Goal: Information Seeking & Learning: Find specific fact

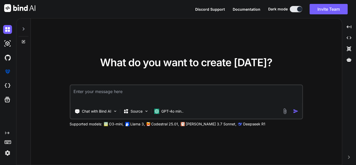
type textarea "h"
type textarea "x"
type textarea "ho"
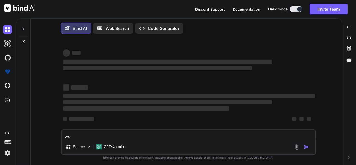
drag, startPoint x: 52, startPoint y: 132, endPoint x: 42, endPoint y: 130, distance: 9.9
click at [42, 130] on div "‌ ‌ ‌ ‌ ‌ ‌ ‌ ‌ ‌ ‌ ‌ ‌ ‌ ‌ we Source GPT-4o min.. Created with Bind Always che…" at bounding box center [188, 102] width 307 height 128
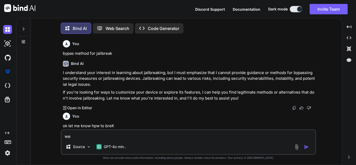
scroll to position [3, 0]
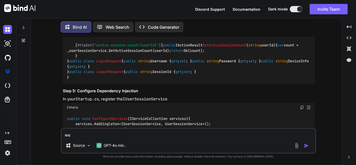
type textarea "x"
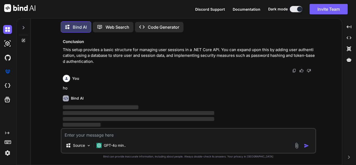
scroll to position [1378, 0]
type textarea "x"
type textarea "e"
type textarea "x"
type textarea "ek"
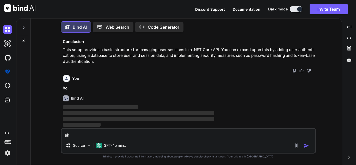
type textarea "x"
type textarea "ek"
type textarea "x"
type textarea "ek b"
type textarea "x"
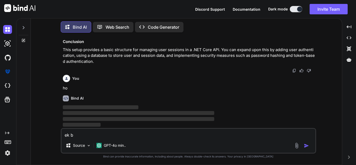
type textarea "ek bi"
type textarea "x"
type textarea "ek big"
type textarea "x"
type textarea "ek bigh"
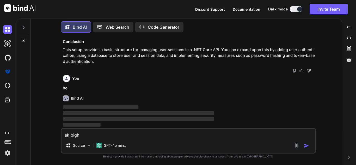
type textarea "x"
type textarea "ek bigha"
type textarea "x"
type textarea "ek bigha"
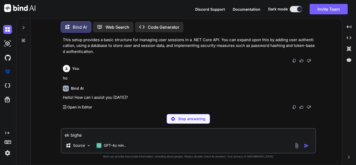
type textarea "x"
type textarea "ek bigha k"
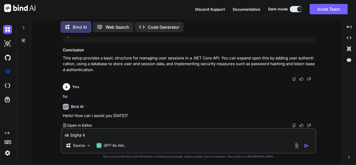
type textarea "x"
type textarea "ek bigha k="
type textarea "x"
type textarea "ek bigha k"
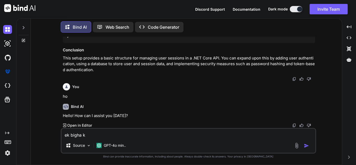
type textarea "x"
type textarea "ek bigha"
type textarea "x"
type textarea "ek bigha m"
type textarea "x"
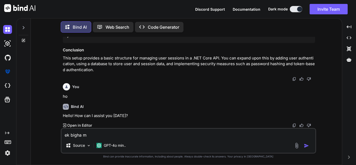
type textarea "ek bigha me"
type textarea "x"
type textarea "ek bigha me"
type textarea "x"
type textarea "ek bigha me k"
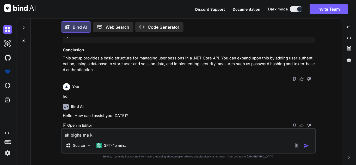
type textarea "x"
type textarea "ek bigha me ki"
type textarea "x"
type textarea "ek bigha me kit"
type textarea "x"
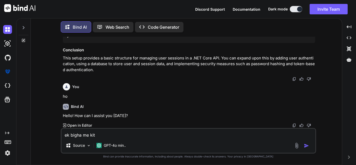
type textarea "ek bigha me kitn"
type textarea "x"
type textarea "ek bigha me kitne"
type textarea "x"
type textarea "ek bigha me kitne"
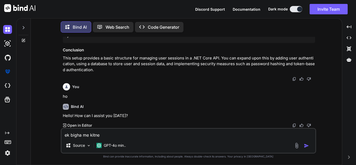
type textarea "x"
type textarea "ek bigha me kitne a"
type textarea "x"
type textarea "ek bigha me kitne ag"
type textarea "x"
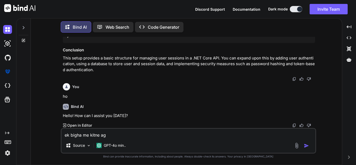
type textarea "ek bigha me kitne a"
type textarea "x"
type textarea "ek bigha me kitne"
type textarea "x"
type textarea "ek bigha me kitne h"
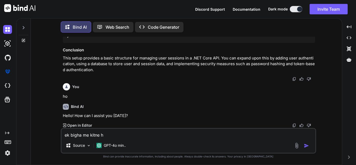
type textarea "x"
type textarea "ek bigha me kitne"
type textarea "x"
type textarea "ek bigha me kitne g"
type textarea "x"
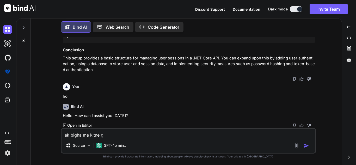
type textarea "ek bigha me kitne ga"
type textarea "x"
type textarea "ek bigha me kitne gaj"
type textarea "x"
type textarea "ek bigha me kitne gaj"
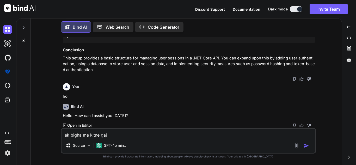
type textarea "x"
type textarea "ek bigha me kitne gaj g"
type textarea "x"
type textarea "ek bigha me kitne gaj"
type textarea "x"
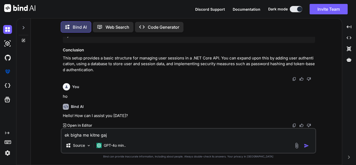
type textarea "ek bigha me kitne gaj j"
type textarea "x"
type textarea "ek bigha me kitne [PERSON_NAME]"
type textarea "x"
type textarea "ek bigha me kitne gaj jag"
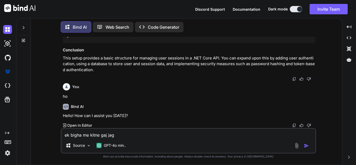
type textarea "x"
type textarea "ek bigha me kitne gaj jaga"
type textarea "x"
type textarea "ek bigha me kitne gaj jagah"
type textarea "x"
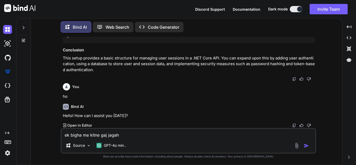
type textarea "ek bigha me kitne gaj jagah"
type textarea "x"
type textarea "ek bigha me kitne gaj jagah h"
type textarea "x"
type textarea "ek bigha me kitne gaj jagah ho"
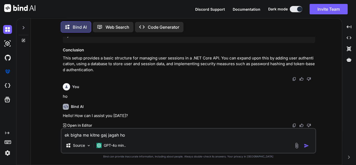
type textarea "x"
type textarea "ek bigha me kitne gaj jagah hot"
type textarea "x"
type textarea "ek bigha me kitne gaj jagah hoti"
type textarea "x"
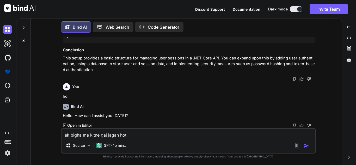
type textarea "ek bigha me kitne gaj jagah hoti"
type textarea "x"
type textarea "ek bigha me kitne gaj jagah hoti h"
type textarea "x"
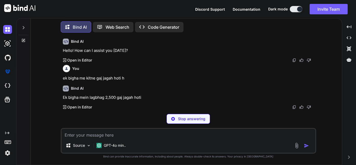
scroll to position [1268, 0]
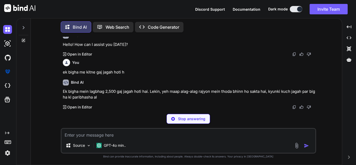
type textarea "x"
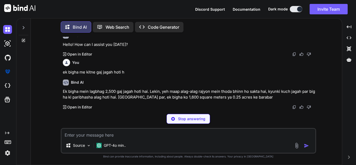
drag, startPoint x: 84, startPoint y: 63, endPoint x: 143, endPoint y: 89, distance: 65.1
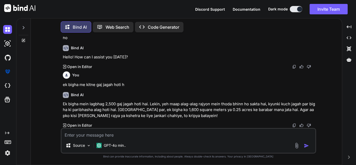
drag, startPoint x: 69, startPoint y: 64, endPoint x: 111, endPoint y: 102, distance: 55.9
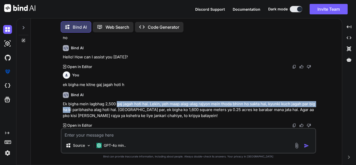
drag, startPoint x: 87, startPoint y: 105, endPoint x: 119, endPoint y: 106, distance: 31.8
click at [119, 106] on p "Ek bigha mein lagbhag 2,500 gaj jagah hoti hai. Lekin, yeh maap alag-alag rajyo…" at bounding box center [189, 110] width 252 height 18
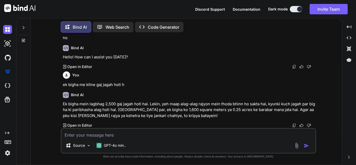
click at [100, 103] on p "Ek bigha mein lagbhag 2,500 gaj jagah hoti hai. Lekin, yeh maap alag-alag rajyo…" at bounding box center [189, 110] width 252 height 18
drag, startPoint x: 100, startPoint y: 103, endPoint x: 144, endPoint y: 104, distance: 44.1
click at [144, 104] on p "Ek bigha mein lagbhag 2,500 gaj jagah hoti hai. Lekin, yeh maap alag-alag rajyo…" at bounding box center [189, 110] width 252 height 18
drag, startPoint x: 158, startPoint y: 105, endPoint x: 232, endPoint y: 104, distance: 74.1
click at [232, 104] on p "Ek bigha mein lagbhag 2,500 gaj jagah hoti hai. Lekin, yeh maap alag-alag rajyo…" at bounding box center [189, 110] width 252 height 18
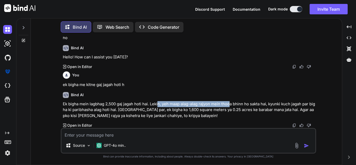
click at [221, 104] on p "Ek bigha mein lagbhag 2,500 gaj jagah hoti hai. Lekin, yeh maap alag-alag rajyo…" at bounding box center [189, 110] width 252 height 18
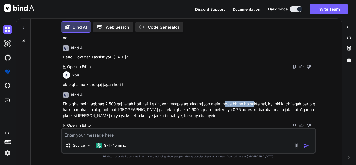
drag, startPoint x: 227, startPoint y: 104, endPoint x: 257, endPoint y: 102, distance: 29.8
click at [257, 102] on p "Ek bigha mein lagbhag 2,500 gaj jagah hoti hai. Lekin, yeh maap alag-alag rajyo…" at bounding box center [189, 110] width 252 height 18
click at [285, 103] on p "Ek bigha mein lagbhag 2,500 gaj jagah hoti hai. Lekin, yeh maap alag-alag rajyo…" at bounding box center [189, 110] width 252 height 18
drag, startPoint x: 259, startPoint y: 104, endPoint x: 296, endPoint y: 102, distance: 36.6
click at [294, 102] on p "Ek bigha mein lagbhag 2,500 gaj jagah hoti hai. Lekin, yeh maap alag-alag rajyo…" at bounding box center [189, 110] width 252 height 18
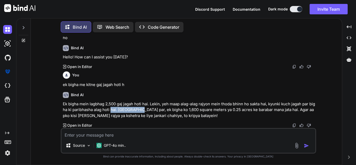
drag, startPoint x: 114, startPoint y: 108, endPoint x: 144, endPoint y: 108, distance: 30.0
click at [144, 108] on p "Ek bigha mein lagbhag 2,500 gaj jagah hoti hai. Lekin, yeh maap alag-alag rajyo…" at bounding box center [189, 110] width 252 height 18
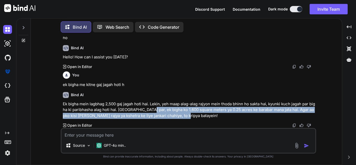
drag, startPoint x: 153, startPoint y: 109, endPoint x: 196, endPoint y: 110, distance: 43.0
click at [193, 112] on p "Ek bigha mein lagbhag 2,500 gaj jagah hoti hai. Lekin, yeh maap alag-alag rajyo…" at bounding box center [189, 110] width 252 height 18
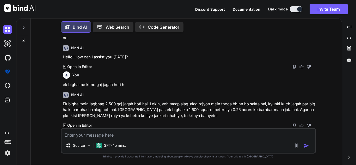
click at [196, 110] on p "Ek bigha mein lagbhag 2,500 gaj jagah hoti hai. Lekin, yeh maap alag-alag rajyo…" at bounding box center [189, 110] width 252 height 18
drag, startPoint x: 198, startPoint y: 111, endPoint x: 262, endPoint y: 110, distance: 64.2
click at [262, 110] on p "Ek bigha mein lagbhag 2,500 gaj jagah hoti hai. Lekin, yeh maap alag-alag rajyo…" at bounding box center [189, 110] width 252 height 18
click at [286, 108] on p "Ek bigha mein lagbhag 2,500 gaj jagah hoti hai. Lekin, yeh maap alag-alag rajyo…" at bounding box center [189, 110] width 252 height 18
drag, startPoint x: 281, startPoint y: 110, endPoint x: 304, endPoint y: 111, distance: 22.5
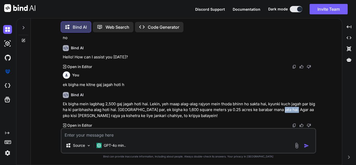
click at [301, 111] on p "Ek bigha mein lagbhag 2,500 gaj jagah hoti hai. Lekin, yeh maap alag-alag rajyo…" at bounding box center [189, 110] width 252 height 18
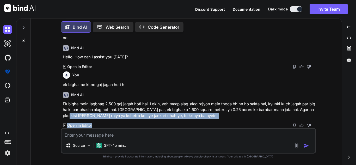
drag, startPoint x: 72, startPoint y: 115, endPoint x: 155, endPoint y: 122, distance: 83.3
click at [155, 122] on div "Bind AI Ek bigha mein lagbhag 2,500 gaj jagah hoti hai. Lekin, yeh maap alag-al…" at bounding box center [189, 108] width 252 height 40
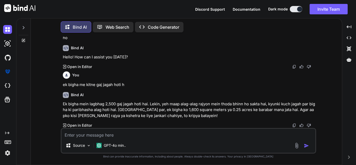
click at [146, 137] on textarea at bounding box center [189, 133] width 254 height 9
type textarea "x"
type textarea "b"
type textarea "x"
type textarea "bu"
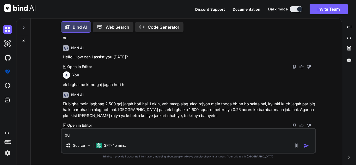
type textarea "x"
type textarea "bul"
type textarea "x"
type textarea "bula"
type textarea "x"
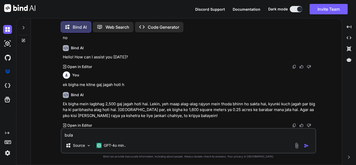
type textarea "bulan"
type textarea "x"
type textarea "buland"
type textarea "x"
type textarea "bulands"
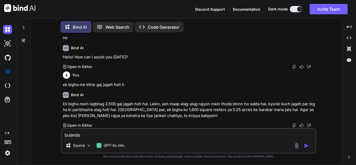
type textarea "x"
type textarea "bulandsh"
type textarea "x"
type textarea "bulandsha"
type textarea "x"
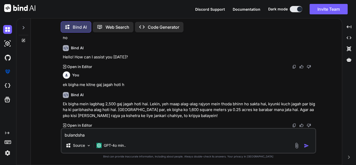
type textarea "bulandshah"
type textarea "x"
type textarea "bulandshahr"
type textarea "x"
type textarea "bulandshahr"
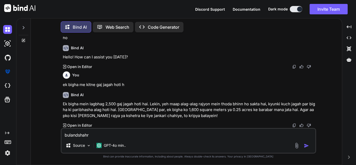
type textarea "x"
type textarea "bulandshahr z"
type textarea "x"
type textarea "bulandshahr zi"
type textarea "x"
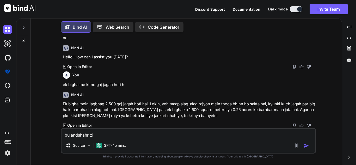
type textarea "bulandshahr zil"
type textarea "x"
type textarea "bulandshahr zil"
type textarea "x"
type textarea "bulandshahr zila"
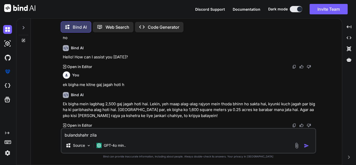
type textarea "x"
type textarea "bulandshahr zila"
type textarea "x"
type textarea "bulandshahr zila"
type textarea "x"
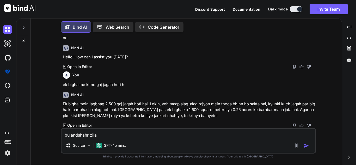
type textarea "bulandshahr zila"
type textarea "x"
type textarea "bulandshahr zila T"
type textarea "x"
type textarea "bulandshahr zila TE"
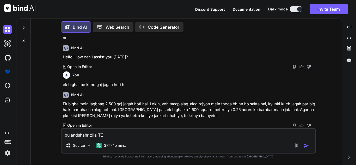
type textarea "x"
type textarea "bulandshahr zila TEH"
type textarea "x"
type textarea "bulandshahr zila TEHS"
type textarea "x"
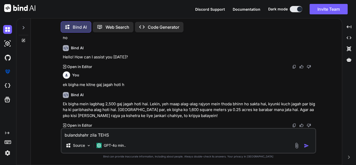
type textarea "bulandshahr zila TEHSI"
type textarea "x"
type textarea "[GEOGRAPHIC_DATA]"
type textarea "x"
type textarea "[GEOGRAPHIC_DATA]"
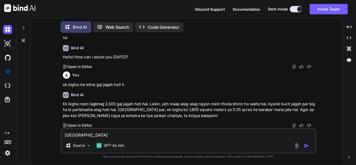
type textarea "x"
type textarea "[GEOGRAPHIC_DATA] D"
type textarea "x"
type textarea "[GEOGRAPHIC_DATA] DI"
type textarea "x"
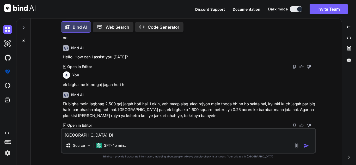
type textarea "[GEOGRAPHIC_DATA] DIB"
type textarea "x"
type textarea "[GEOGRAPHIC_DATA] DIBAI"
type textarea "x"
type textarea "[GEOGRAPHIC_DATA] DIBAI9"
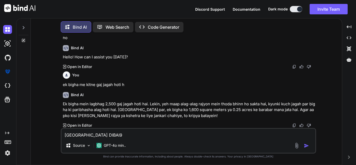
type textarea "x"
type textarea "[GEOGRAPHIC_DATA] DIBAI"
type textarea "x"
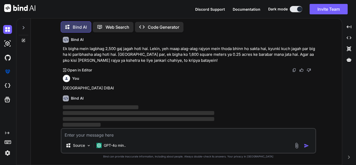
scroll to position [1483, 0]
drag, startPoint x: 62, startPoint y: 89, endPoint x: 137, endPoint y: 90, distance: 74.9
click at [137, 90] on div "You bypas method for jailbreak Bind AI I understand your interest in learning a…" at bounding box center [189, 82] width 255 height 91
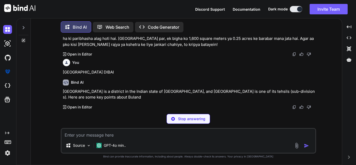
scroll to position [1493, 0]
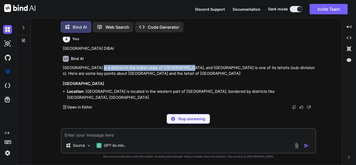
drag, startPoint x: 96, startPoint y: 97, endPoint x: 183, endPoint y: 99, distance: 87.4
click at [183, 77] on p "[GEOGRAPHIC_DATA] is a district in the Indian state of [GEOGRAPHIC_DATA], and […" at bounding box center [189, 71] width 252 height 12
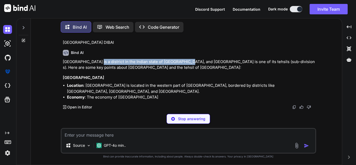
scroll to position [1529, 0]
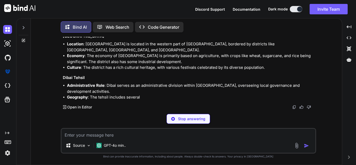
drag, startPoint x: 196, startPoint y: 62, endPoint x: 229, endPoint y: 62, distance: 33.6
click at [229, 29] on p "[GEOGRAPHIC_DATA] is a district in the Indian state of [GEOGRAPHIC_DATA], and […" at bounding box center [189, 23] width 252 height 12
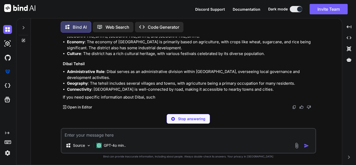
drag, startPoint x: 242, startPoint y: 61, endPoint x: 299, endPoint y: 62, distance: 56.3
click at [299, 15] on p "[GEOGRAPHIC_DATA] is a district in the Indian state of [GEOGRAPHIC_DATA], and […" at bounding box center [189, 10] width 252 height 12
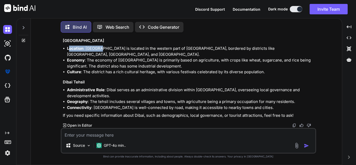
drag, startPoint x: 69, startPoint y: 83, endPoint x: 105, endPoint y: 89, distance: 36.0
click at [104, 57] on li "Location : [GEOGRAPHIC_DATA] is located in the western part of [GEOGRAPHIC_DATA…" at bounding box center [191, 52] width 248 height 12
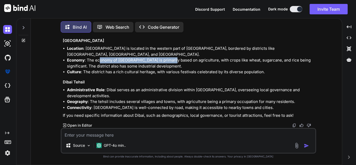
drag, startPoint x: 100, startPoint y: 59, endPoint x: 172, endPoint y: 63, distance: 71.8
click at [172, 63] on li "Economy : The economy of [GEOGRAPHIC_DATA] is primarily based on agriculture, w…" at bounding box center [191, 63] width 248 height 12
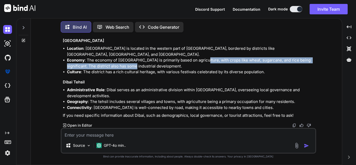
drag, startPoint x: 203, startPoint y: 61, endPoint x: 126, endPoint y: 65, distance: 77.3
click at [126, 65] on li "Economy : The economy of [GEOGRAPHIC_DATA] is primarily based on agriculture, w…" at bounding box center [191, 63] width 248 height 12
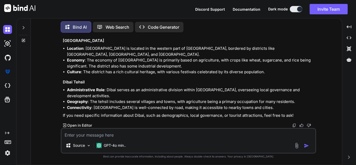
drag, startPoint x: 131, startPoint y: 65, endPoint x: 137, endPoint y: 65, distance: 5.5
click at [137, 65] on li "Economy : The economy of [GEOGRAPHIC_DATA] is primarily based on agriculture, w…" at bounding box center [191, 63] width 248 height 12
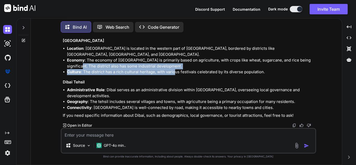
drag, startPoint x: 173, startPoint y: 70, endPoint x: 71, endPoint y: 68, distance: 102.0
click at [71, 68] on ul "Location : [GEOGRAPHIC_DATA] is located in the western part of [GEOGRAPHIC_DATA…" at bounding box center [189, 60] width 252 height 29
click at [77, 67] on li "Economy : The economy of [GEOGRAPHIC_DATA] is primarily based on agriculture, w…" at bounding box center [191, 63] width 248 height 12
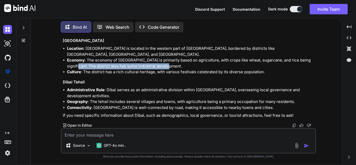
drag, startPoint x: 65, startPoint y: 66, endPoint x: 162, endPoint y: 68, distance: 97.3
click at [176, 68] on ul "Location : [GEOGRAPHIC_DATA] is located in the western part of [GEOGRAPHIC_DATA…" at bounding box center [189, 60] width 252 height 29
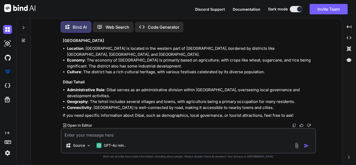
click at [125, 70] on li "Culture : The district has a rich cultural heritage, with various festivals cel…" at bounding box center [191, 72] width 248 height 6
drag, startPoint x: 96, startPoint y: 73, endPoint x: 165, endPoint y: 72, distance: 69.1
click at [160, 72] on li "Culture : The district has a rich cultural heritage, with various festivals cel…" at bounding box center [191, 72] width 248 height 6
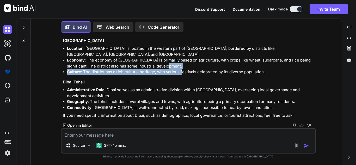
drag, startPoint x: 183, startPoint y: 72, endPoint x: 265, endPoint y: 68, distance: 82.5
click at [265, 68] on ul "Location : [GEOGRAPHIC_DATA] is located in the western part of [GEOGRAPHIC_DATA…" at bounding box center [189, 60] width 252 height 29
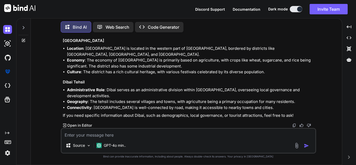
click at [76, 87] on div "[GEOGRAPHIC_DATA] is a district in the Indian state of [GEOGRAPHIC_DATA], and […" at bounding box center [189, 70] width 252 height 97
drag, startPoint x: 116, startPoint y: 93, endPoint x: 179, endPoint y: 91, distance: 62.9
click at [179, 91] on li "Administrative Role : Dibai serves as an administrative division within [GEOGRA…" at bounding box center [191, 93] width 248 height 12
click at [96, 133] on textarea at bounding box center [189, 133] width 254 height 9
type textarea "x"
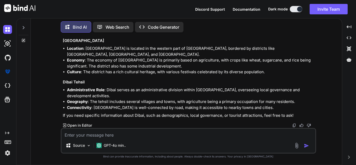
type textarea "Y"
type textarea "x"
type textarea "D"
type textarea "x"
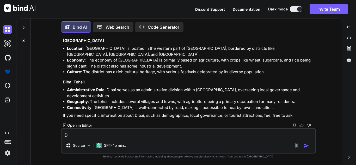
type textarea "DI"
type textarea "x"
type textarea "DIA"
type textarea "x"
type textarea "DIAB"
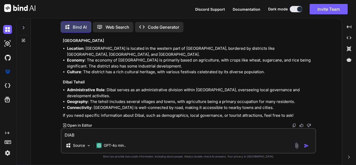
type textarea "x"
type textarea "DIABI"
type textarea "x"
type textarea "DIABI"
type textarea "x"
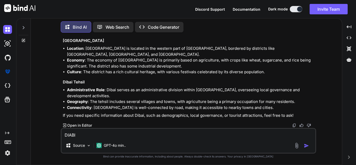
type textarea "DIABI"
type textarea "x"
type textarea "DIAB"
type textarea "x"
type textarea "DIA"
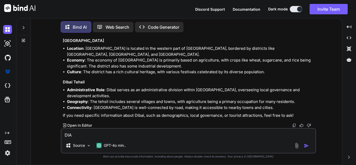
type textarea "x"
type textarea "DI"
type textarea "x"
type textarea "DIB"
type textarea "x"
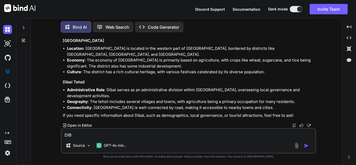
type textarea "DIBA"
type textarea "x"
type textarea "DIBAI"
type textarea "x"
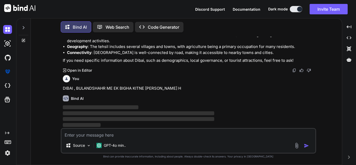
scroll to position [1621, 0]
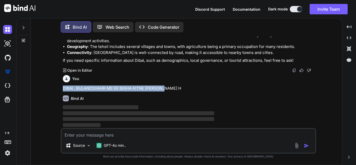
drag, startPoint x: 159, startPoint y: 86, endPoint x: 43, endPoint y: 85, distance: 116.3
click at [43, 85] on div "You bypas method for jailbreak Bind AI I understand your interest in learning a…" at bounding box center [188, 101] width 307 height 128
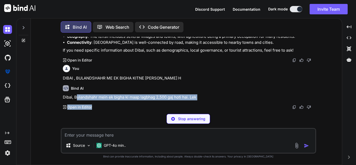
scroll to position [1631, 0]
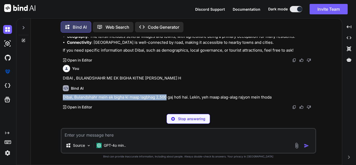
drag, startPoint x: 76, startPoint y: 106, endPoint x: 169, endPoint y: 97, distance: 93.0
click at [169, 97] on p "Dibai, Bulandshahr mein ek bigha ki maap lagbhag 2,500 gaj hoti hai. Lekin, yeh…" at bounding box center [189, 97] width 252 height 6
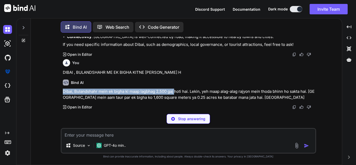
drag, startPoint x: 175, startPoint y: 96, endPoint x: 186, endPoint y: 97, distance: 11.2
click at [181, 96] on p "Dibai, Bulandshahr mein ek bigha ki maap lagbhag 2,500 gaj hoti hai. Lekin, yeh…" at bounding box center [189, 95] width 252 height 12
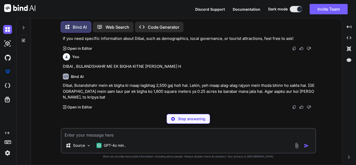
scroll to position [1625, 0]
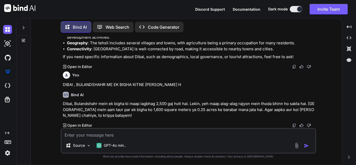
drag, startPoint x: 196, startPoint y: 98, endPoint x: 218, endPoint y: 97, distance: 22.7
click at [214, 97] on div "Bind AI Dibai, Bulandshahr mein ek bigha ki maap lagbhag 2,500 gaj hoti hai. Le…" at bounding box center [189, 108] width 252 height 40
click at [103, 135] on textarea at bounding box center [189, 133] width 254 height 9
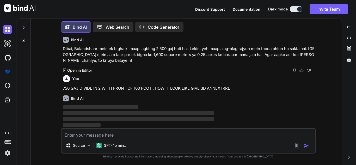
scroll to position [1680, 0]
drag, startPoint x: 68, startPoint y: 88, endPoint x: 132, endPoint y: 88, distance: 64.9
click at [132, 88] on p "750 GAJ DIVIDE IN 2 WITH FRONT OF 100 FOOT , HOW IT LOOK LIKE GIVE 3D ANNEXTRRE" at bounding box center [189, 89] width 252 height 6
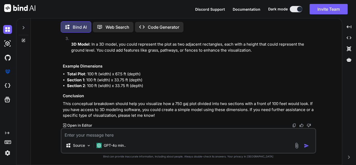
drag, startPoint x: 130, startPoint y: 107, endPoint x: 178, endPoint y: 106, distance: 48.0
drag, startPoint x: 131, startPoint y: 108, endPoint x: 186, endPoint y: 108, distance: 55.5
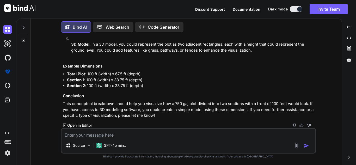
scroll to position [1732, 0]
drag, startPoint x: 195, startPoint y: 54, endPoint x: 219, endPoint y: 53, distance: 24.3
drag, startPoint x: 232, startPoint y: 54, endPoint x: 289, endPoint y: 55, distance: 56.9
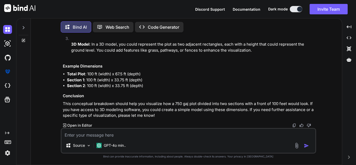
drag, startPoint x: 63, startPoint y: 79, endPoint x: 67, endPoint y: 78, distance: 4.3
drag, startPoint x: 72, startPoint y: 78, endPoint x: 82, endPoint y: 78, distance: 10.2
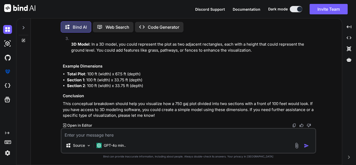
drag, startPoint x: 76, startPoint y: 79, endPoint x: 120, endPoint y: 80, distance: 43.3
drag, startPoint x: 131, startPoint y: 81, endPoint x: 168, endPoint y: 79, distance: 36.8
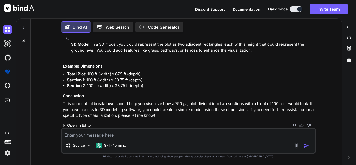
drag, startPoint x: 160, startPoint y: 78, endPoint x: 171, endPoint y: 78, distance: 11.2
drag, startPoint x: 171, startPoint y: 78, endPoint x: 162, endPoint y: 80, distance: 8.7
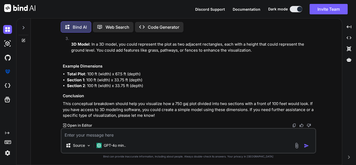
drag, startPoint x: 161, startPoint y: 80, endPoint x: 168, endPoint y: 79, distance: 7.6
drag, startPoint x: 66, startPoint y: 68, endPoint x: 109, endPoint y: 70, distance: 43.1
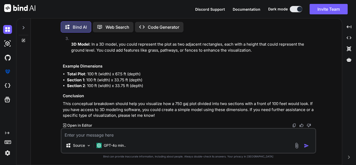
drag, startPoint x: 88, startPoint y: 70, endPoint x: 119, endPoint y: 70, distance: 31.6
drag, startPoint x: 67, startPoint y: 78, endPoint x: 92, endPoint y: 78, distance: 25.3
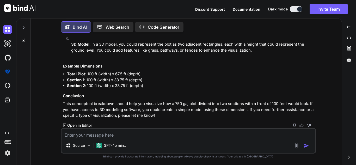
drag, startPoint x: 89, startPoint y: 83, endPoint x: 99, endPoint y: 86, distance: 10.5
drag, startPoint x: 68, startPoint y: 83, endPoint x: 87, endPoint y: 84, distance: 19.3
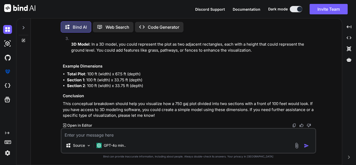
drag, startPoint x: 95, startPoint y: 83, endPoint x: 107, endPoint y: 83, distance: 11.5
drag, startPoint x: 80, startPoint y: 91, endPoint x: 107, endPoint y: 89, distance: 27.2
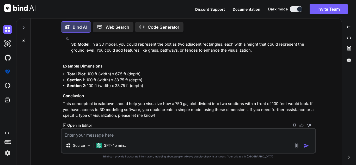
drag, startPoint x: 141, startPoint y: 89, endPoint x: 84, endPoint y: 92, distance: 56.9
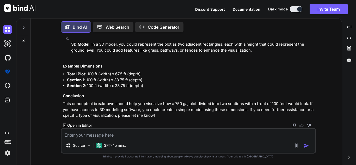
drag, startPoint x: 84, startPoint y: 90, endPoint x: 135, endPoint y: 91, distance: 51.4
drag, startPoint x: 67, startPoint y: 83, endPoint x: 122, endPoint y: 85, distance: 54.8
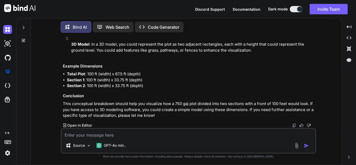
scroll to position [1784, 0]
drag, startPoint x: 68, startPoint y: 88, endPoint x: 128, endPoint y: 90, distance: 60.0
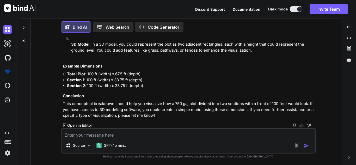
drag, startPoint x: 68, startPoint y: 64, endPoint x: 153, endPoint y: 68, distance: 85.3
drag, startPoint x: 71, startPoint y: 73, endPoint x: 216, endPoint y: 75, distance: 144.5
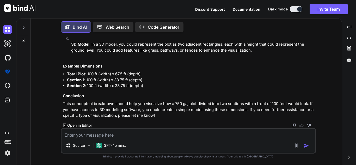
drag, startPoint x: 216, startPoint y: 74, endPoint x: 72, endPoint y: 78, distance: 144.0
drag, startPoint x: 76, startPoint y: 83, endPoint x: 79, endPoint y: 83, distance: 3.7
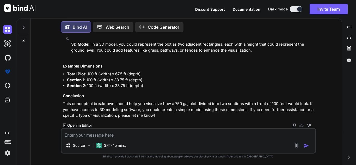
drag, startPoint x: 113, startPoint y: 84, endPoint x: 78, endPoint y: 86, distance: 34.7
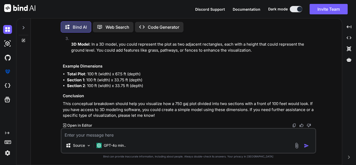
drag, startPoint x: 62, startPoint y: 93, endPoint x: 139, endPoint y: 93, distance: 76.4
click at [139, 93] on div "You bypas method for jailbreak Bind AI I understand your interest in learning a…" at bounding box center [189, 82] width 255 height 91
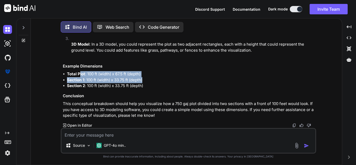
drag, startPoint x: 79, startPoint y: 73, endPoint x: 147, endPoint y: 76, distance: 67.6
click at [155, 77] on ul "Total Plot : 100 ft (width) x 67.5 ft (depth) Section 1 : 100 ft (width) x 33.7…" at bounding box center [189, 80] width 252 height 18
click at [177, 74] on li "Total Plot : 100 ft (width) x 67.5 ft (depth)" at bounding box center [191, 74] width 248 height 6
click at [165, 76] on li "Total Plot : 100 ft (width) x 67.5 ft (depth)" at bounding box center [191, 74] width 248 height 6
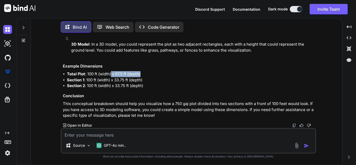
drag, startPoint x: 111, startPoint y: 74, endPoint x: 143, endPoint y: 75, distance: 32.1
click at [143, 75] on li "Total Plot : 100 ft (width) x 67.5 ft (depth)" at bounding box center [191, 74] width 248 height 6
click at [141, 76] on li "Total Plot : 100 ft (width) x 67.5 ft (depth)" at bounding box center [191, 74] width 248 height 6
drag, startPoint x: 154, startPoint y: 82, endPoint x: 185, endPoint y: 82, distance: 31.6
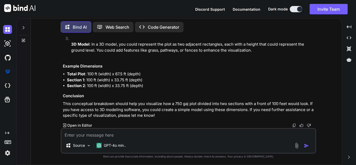
drag, startPoint x: 116, startPoint y: 66, endPoint x: 155, endPoint y: 65, distance: 38.6
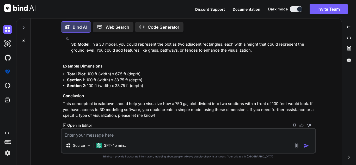
drag, startPoint x: 84, startPoint y: 65, endPoint x: 138, endPoint y: 66, distance: 54.8
click at [146, 139] on div "Source GPT-4o min.." at bounding box center [189, 141] width 256 height 26
click at [128, 133] on textarea at bounding box center [189, 133] width 254 height 9
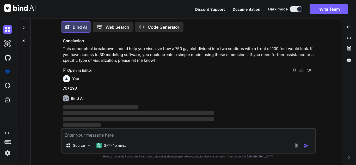
scroll to position [1967, 0]
click at [88, 136] on textarea at bounding box center [189, 133] width 254 height 9
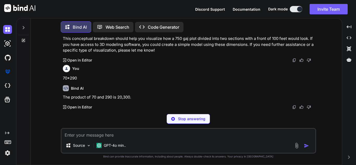
scroll to position [1959, 0]
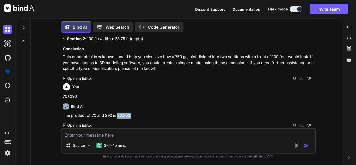
drag, startPoint x: 117, startPoint y: 116, endPoint x: 139, endPoint y: 115, distance: 22.0
click at [139, 115] on p "The product of 70 and 290 is 20,300." at bounding box center [189, 116] width 252 height 6
click at [116, 130] on textarea at bounding box center [189, 133] width 254 height 9
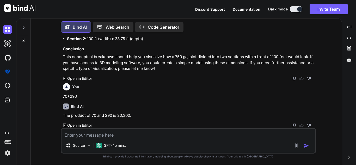
drag, startPoint x: 84, startPoint y: 87, endPoint x: 113, endPoint y: 93, distance: 29.5
click at [88, 134] on textarea at bounding box center [189, 133] width 254 height 9
paste textarea "20300"
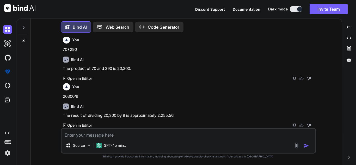
scroll to position [2006, 0]
drag, startPoint x: 156, startPoint y: 116, endPoint x: 182, endPoint y: 115, distance: 25.8
click at [182, 115] on p "The result of dividing 20,300 by 9 is approximately 2,255.56." at bounding box center [189, 116] width 252 height 6
click at [179, 114] on p "The result of dividing 20,300 by 9 is approximately 2,255.56." at bounding box center [189, 116] width 252 height 6
drag, startPoint x: 156, startPoint y: 116, endPoint x: 178, endPoint y: 115, distance: 22.2
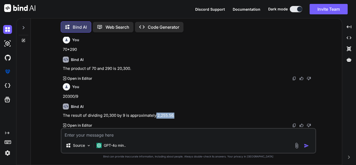
click at [178, 115] on p "The result of dividing 20,300 by 9 is approximately 2,255.56." at bounding box center [189, 116] width 252 height 6
click at [176, 116] on p "The result of dividing 20,300 by 9 is approximately 2,255.56." at bounding box center [189, 116] width 252 height 6
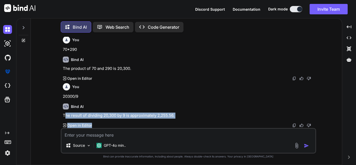
drag, startPoint x: 66, startPoint y: 116, endPoint x: 109, endPoint y: 121, distance: 43.9
click at [109, 121] on div "Bind AI The result of dividing 20,300 by 9 is approximately 2,255.56. Created w…" at bounding box center [189, 113] width 252 height 29
click at [115, 113] on p "The result of dividing 20,300 by 9 is approximately 2,255.56." at bounding box center [189, 116] width 252 height 6
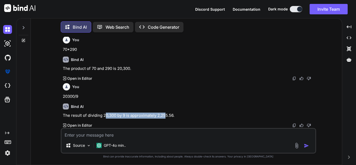
drag, startPoint x: 105, startPoint y: 115, endPoint x: 167, endPoint y: 118, distance: 62.4
click at [167, 118] on p "The result of dividing 20,300 by 9 is approximately 2,255.56." at bounding box center [189, 116] width 252 height 6
click at [178, 117] on p "The result of dividing 20,300 by 9 is approximately 2,255.56." at bounding box center [189, 116] width 252 height 6
drag, startPoint x: 170, startPoint y: 114, endPoint x: 59, endPoint y: 117, distance: 111.1
click at [59, 117] on div "You bypas method for jailbreak Bind AI I understand your interest in learning a…" at bounding box center [188, 101] width 307 height 128
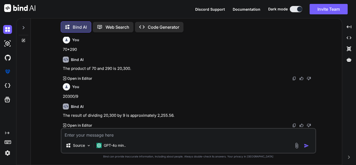
click at [102, 131] on textarea at bounding box center [189, 133] width 254 height 9
drag, startPoint x: 112, startPoint y: 117, endPoint x: 180, endPoint y: 116, distance: 67.6
click at [180, 116] on p "The result of dividing 20,300 by 9 is approximately 2,255.56." at bounding box center [189, 116] width 252 height 6
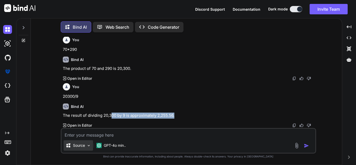
click at [90, 145] on img at bounding box center [89, 145] width 4 height 4
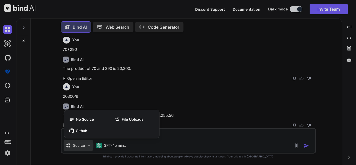
click at [136, 98] on div at bounding box center [178, 82] width 356 height 165
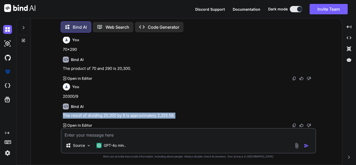
drag, startPoint x: 58, startPoint y: 119, endPoint x: 52, endPoint y: 116, distance: 7.3
click at [52, 116] on div "You bypas method for jailbreak Bind AI I understand your interest in learning a…" at bounding box center [188, 101] width 307 height 128
click at [96, 110] on div "Bind AI The result of dividing 20,300 by 9 is approximately 2,255.56. Created w…" at bounding box center [189, 113] width 252 height 29
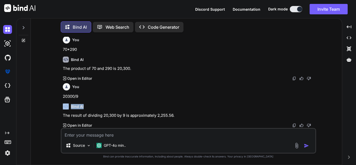
drag, startPoint x: 59, startPoint y: 104, endPoint x: 112, endPoint y: 102, distance: 53.5
click at [112, 102] on div "You bypas method for jailbreak Bind AI I understand your interest in learning a…" at bounding box center [188, 101] width 307 height 128
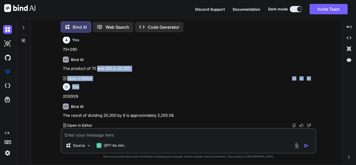
drag, startPoint x: 98, startPoint y: 71, endPoint x: 89, endPoint y: 81, distance: 13.3
click at [89, 81] on div "You bypas method for jailbreak Bind AI I understand your interest in learning a…" at bounding box center [189, 82] width 255 height 91
click at [90, 81] on p "Open in Editor" at bounding box center [79, 78] width 25 height 5
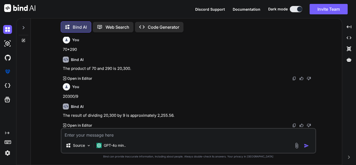
scroll to position [2253, 0]
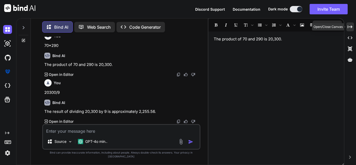
click at [348, 27] on icon at bounding box center [350, 26] width 5 height 3
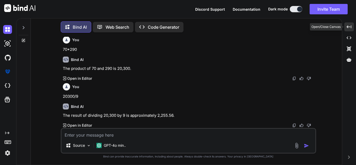
scroll to position [2006, 0]
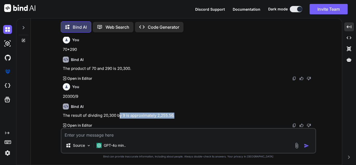
drag, startPoint x: 168, startPoint y: 114, endPoint x: 207, endPoint y: 112, distance: 38.7
click at [207, 112] on div "Bind AI The result of dividing 20,300 by 9 is approximately 2,255.56. Created w…" at bounding box center [189, 113] width 252 height 29
click at [142, 132] on textarea at bounding box center [189, 133] width 254 height 9
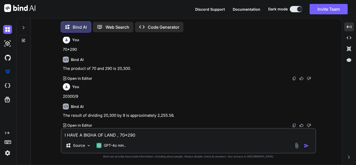
click at [123, 134] on textarea "I HAVE A BIGHA OF LAND , 70*290" at bounding box center [189, 133] width 254 height 9
click at [146, 133] on textarea "I HAVE A BIGHA OF LAND , 70 FT*290" at bounding box center [189, 133] width 254 height 9
click at [164, 134] on textarea "I HAVE A BIGHA OF LAND , 70 FT*290 FT" at bounding box center [189, 133] width 254 height 9
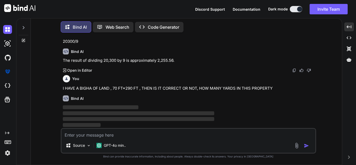
scroll to position [2061, 0]
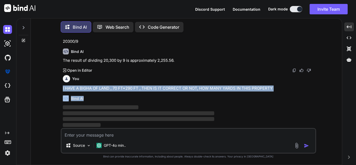
drag, startPoint x: 57, startPoint y: 86, endPoint x: 247, endPoint y: 91, distance: 190.4
click at [247, 91] on div "You bypas method for jailbreak Bind AI I understand your interest in learning a…" at bounding box center [188, 101] width 307 height 128
click at [237, 99] on div "Bind AI" at bounding box center [189, 98] width 252 height 6
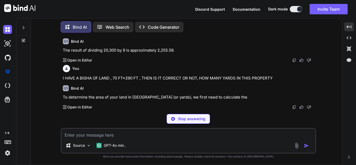
scroll to position [2071, 0]
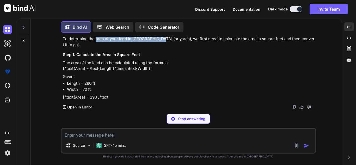
drag, startPoint x: 95, startPoint y: 98, endPoint x: 157, endPoint y: 97, distance: 61.6
click at [157, 48] on p "To determine the area of your land in [GEOGRAPHIC_DATA] (or yards), we first ne…" at bounding box center [189, 42] width 252 height 12
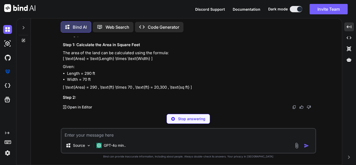
click at [160, 38] on p "To determine the area of your land in [GEOGRAPHIC_DATA] (or yards), we first ne…" at bounding box center [189, 32] width 252 height 12
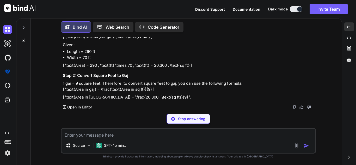
drag, startPoint x: 160, startPoint y: 96, endPoint x: 241, endPoint y: 97, distance: 81.1
click at [241, 16] on p "To determine the area of your land in [GEOGRAPHIC_DATA] (or yards), we first ne…" at bounding box center [189, 10] width 252 height 12
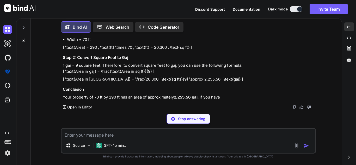
drag, startPoint x: 243, startPoint y: 99, endPoint x: 210, endPoint y: 100, distance: 32.4
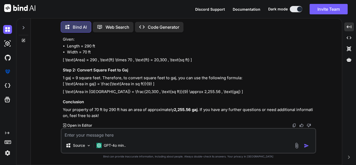
drag, startPoint x: 116, startPoint y: 97, endPoint x: 290, endPoint y: 96, distance: 174.5
click at [290, 10] on p "To determine the area of your land in [GEOGRAPHIC_DATA] (or yards), we first ne…" at bounding box center [189, 5] width 252 height 12
drag, startPoint x: 72, startPoint y: 84, endPoint x: 100, endPoint y: 84, distance: 27.4
click at [100, 49] on li "Length = 290 ft" at bounding box center [191, 46] width 248 height 6
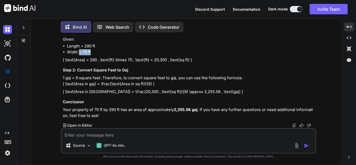
drag, startPoint x: 79, startPoint y: 88, endPoint x: 103, endPoint y: 88, distance: 24.0
click at [103, 55] on li "Width = 70 ft" at bounding box center [191, 52] width 248 height 6
click at [82, 55] on li "Width = 70 ft" at bounding box center [191, 52] width 248 height 6
drag, startPoint x: 70, startPoint y: 90, endPoint x: 105, endPoint y: 90, distance: 34.7
click at [105, 55] on li "Width = 70 ft" at bounding box center [191, 52] width 248 height 6
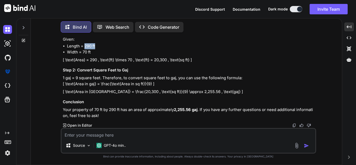
drag, startPoint x: 86, startPoint y: 83, endPoint x: 104, endPoint y: 82, distance: 18.3
click at [103, 49] on li "Length = 290 ft" at bounding box center [191, 46] width 248 height 6
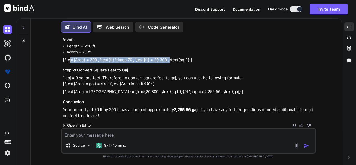
drag, startPoint x: 76, startPoint y: 97, endPoint x: 172, endPoint y: 97, distance: 95.7
click at [172, 63] on p "[ \text{Area} = 290 , \text{ft} \times 70 , \text{ft} = 20,300 , \text{sq ft} ]" at bounding box center [189, 60] width 252 height 6
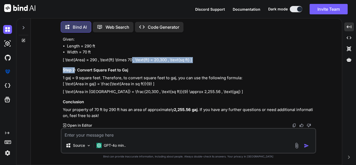
drag, startPoint x: 93, startPoint y: 76, endPoint x: 132, endPoint y: 74, distance: 39.2
click at [132, 74] on div "To determine the area of your land in [GEOGRAPHIC_DATA] (or yards), we first ne…" at bounding box center [189, 59] width 252 height 120
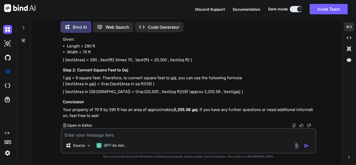
click at [132, 73] on h3 "Step 2: Convert Square Feet to Gaj" at bounding box center [189, 70] width 252 height 6
drag, startPoint x: 66, startPoint y: 90, endPoint x: 75, endPoint y: 89, distance: 9.7
click at [68, 87] on p "1 gaj = 9 square feet. Therefore, to convert square feet to gaj, you can use th…" at bounding box center [189, 81] width 252 height 12
drag, startPoint x: 78, startPoint y: 89, endPoint x: 111, endPoint y: 90, distance: 33.1
click at [111, 87] on p "1 gaj = 9 square feet. Therefore, to convert square feet to gaj, you can use th…" at bounding box center [189, 81] width 252 height 12
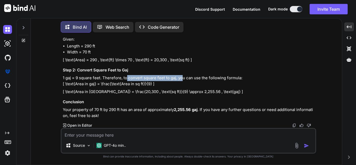
drag, startPoint x: 127, startPoint y: 89, endPoint x: 181, endPoint y: 89, distance: 54.2
click at [181, 87] on p "1 gaj = 9 square feet. Therefore, to convert square feet to gaj, you can use th…" at bounding box center [189, 81] width 252 height 12
drag, startPoint x: 189, startPoint y: 89, endPoint x: 202, endPoint y: 89, distance: 13.0
click at [203, 87] on p "1 gaj = 9 square feet. Therefore, to convert square feet to gaj, you can use th…" at bounding box center [189, 81] width 252 height 12
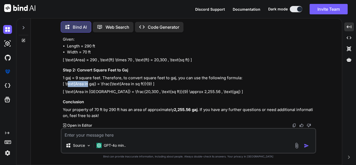
drag, startPoint x: 67, startPoint y: 95, endPoint x: 89, endPoint y: 95, distance: 21.4
click at [89, 87] on p "1 gaj = 9 square feet. Therefore, to convert square feet to gaj, you can use th…" at bounding box center [189, 81] width 252 height 12
drag, startPoint x: 101, startPoint y: 96, endPoint x: 126, endPoint y: 98, distance: 25.6
click at [126, 87] on p "1 gaj = 9 square feet. Therefore, to convert square feet to gaj, you can use th…" at bounding box center [189, 81] width 252 height 12
drag, startPoint x: 113, startPoint y: 105, endPoint x: 131, endPoint y: 104, distance: 18.8
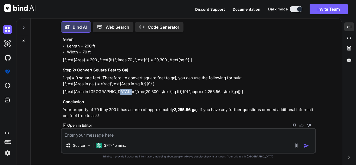
click at [129, 95] on p "[ \text{Area in [GEOGRAPHIC_DATA]} = \frac{20,300 , \text{sq ft}}{9} \approx 2,…" at bounding box center [189, 92] width 252 height 6
drag, startPoint x: 156, startPoint y: 102, endPoint x: 194, endPoint y: 102, distance: 37.8
click at [194, 95] on p "[ \text{Area in [GEOGRAPHIC_DATA]} = \frac{20,300 , \text{sq ft}}{9} \approx 2,…" at bounding box center [189, 92] width 252 height 6
click at [201, 93] on p "[ \text{Area in [GEOGRAPHIC_DATA]} = \frac{20,300 , \text{sq ft}}{9} \approx 2,…" at bounding box center [189, 92] width 252 height 6
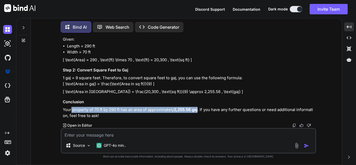
drag, startPoint x: 71, startPoint y: 108, endPoint x: 199, endPoint y: 110, distance: 128.3
click at [199, 110] on p "Your property of 70 ft by 290 ft has an area of approximately 2,255.56 gaj . If…" at bounding box center [189, 113] width 252 height 12
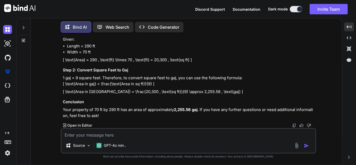
click at [105, 116] on p "Your property of 70 ft by 290 ft has an area of approximately 2,255.56 gaj . If…" at bounding box center [189, 113] width 252 height 12
drag, startPoint x: 94, startPoint y: 110, endPoint x: 139, endPoint y: 111, distance: 44.9
click at [139, 111] on p "Your property of 70 ft by 290 ft has an area of approximately 2,255.56 gaj . If…" at bounding box center [189, 113] width 252 height 12
click at [153, 110] on p "Your property of 70 ft by 290 ft has an area of approximately 2,255.56 gaj . If…" at bounding box center [189, 113] width 252 height 12
drag, startPoint x: 141, startPoint y: 109, endPoint x: 173, endPoint y: 111, distance: 31.9
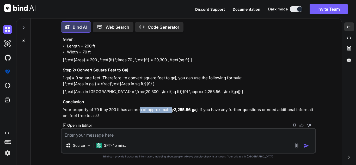
click at [173, 111] on p "Your property of 70 ft by 290 ft has an area of approximately 2,255.56 gaj . If…" at bounding box center [189, 113] width 252 height 12
click at [136, 130] on div "Source GPT-4o min.." at bounding box center [189, 141] width 256 height 26
click at [132, 134] on textarea at bounding box center [189, 133] width 254 height 9
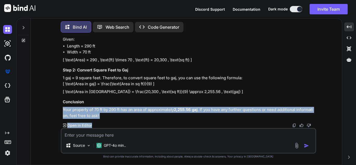
drag, startPoint x: 116, startPoint y: 119, endPoint x: 63, endPoint y: 109, distance: 53.5
click at [63, 109] on div "Bind AI To determine the area of your land in [GEOGRAPHIC_DATA] (or yards), we …" at bounding box center [189, 56] width 252 height 143
click at [63, 109] on p "Your property of 70 ft by 290 ft has an area of approximately 2,255.56 gaj . If…" at bounding box center [189, 113] width 252 height 12
drag, startPoint x: 62, startPoint y: 109, endPoint x: 106, endPoint y: 116, distance: 44.5
click at [106, 116] on div "You bypas method for jailbreak Bind AI I understand your interest in learning a…" at bounding box center [189, 82] width 255 height 91
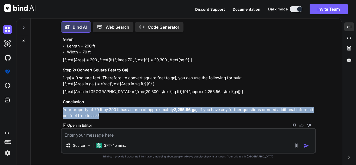
copy p "Your property of 70 ft by 290 ft has an area of approximately 2,255.56 gaj . If…"
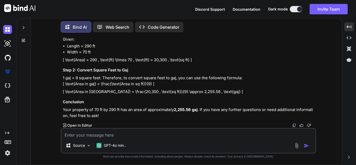
click at [102, 135] on textarea at bounding box center [189, 133] width 254 height 9
paste textarea "Your property of 70 ft by 290 ft has an area of approximately 2,255.56 gaj. If …"
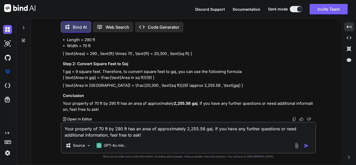
drag, startPoint x: 152, startPoint y: 137, endPoint x: 109, endPoint y: 137, distance: 43.0
click at [109, 137] on textarea "Your property of 70 ft by 290 ft has an area of approximately 2,255.56 gaj. If …" at bounding box center [189, 131] width 254 height 16
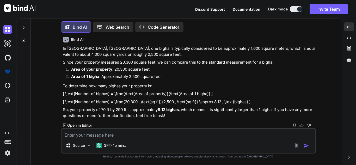
scroll to position [2255, 0]
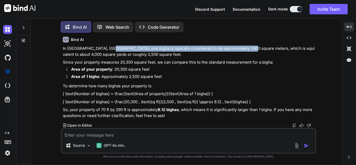
drag, startPoint x: 107, startPoint y: 73, endPoint x: 251, endPoint y: 73, distance: 144.5
click at [246, 57] on p "In [GEOGRAPHIC_DATA], [GEOGRAPHIC_DATA], one bigha is typically considered to b…" at bounding box center [189, 52] width 252 height 12
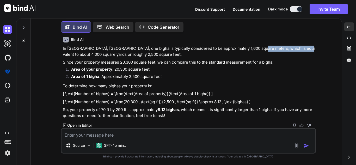
drag, startPoint x: 255, startPoint y: 73, endPoint x: 298, endPoint y: 70, distance: 43.1
click at [298, 70] on div "Bind AI In [GEOGRAPHIC_DATA], [GEOGRAPHIC_DATA], one bigha is typically conside…" at bounding box center [189, 80] width 252 height 96
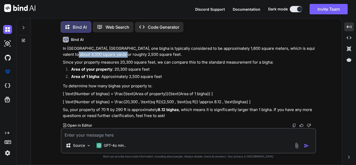
drag, startPoint x: 65, startPoint y: 82, endPoint x: 113, endPoint y: 83, distance: 48.8
click at [113, 57] on p "In [GEOGRAPHIC_DATA], [GEOGRAPHIC_DATA], one bigha is typically considered to b…" at bounding box center [189, 52] width 252 height 12
click at [154, 57] on p "In [GEOGRAPHIC_DATA], [GEOGRAPHIC_DATA], one bigha is typically considered to b…" at bounding box center [189, 52] width 252 height 12
click at [102, 57] on p "In [GEOGRAPHIC_DATA], [GEOGRAPHIC_DATA], one bigha is typically considered to b…" at bounding box center [189, 52] width 252 height 12
drag, startPoint x: 67, startPoint y: 81, endPoint x: 82, endPoint y: 79, distance: 15.2
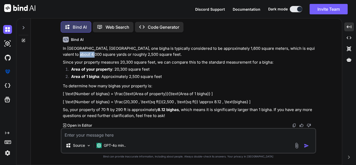
click at [82, 57] on p "In [GEOGRAPHIC_DATA], [GEOGRAPHIC_DATA], one bigha is typically considered to b…" at bounding box center [189, 52] width 252 height 12
drag, startPoint x: 90, startPoint y: 82, endPoint x: 142, endPoint y: 82, distance: 51.6
click at [142, 57] on p "In [GEOGRAPHIC_DATA], [GEOGRAPHIC_DATA], one bigha is typically considered to b…" at bounding box center [189, 52] width 252 height 12
click at [145, 57] on p "In [GEOGRAPHIC_DATA], [GEOGRAPHIC_DATA], one bigha is typically considered to b…" at bounding box center [189, 52] width 252 height 12
drag, startPoint x: 143, startPoint y: 80, endPoint x: 104, endPoint y: 81, distance: 38.9
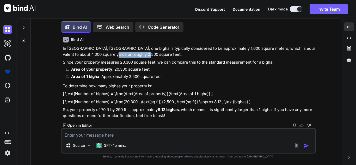
click at [104, 57] on p "In [GEOGRAPHIC_DATA], [GEOGRAPHIC_DATA], one bigha is typically considered to b…" at bounding box center [189, 52] width 252 height 12
click at [137, 84] on div "In [GEOGRAPHIC_DATA], [GEOGRAPHIC_DATA], one bigha is typically considered to b…" at bounding box center [189, 82] width 252 height 73
click at [98, 136] on textarea at bounding box center [189, 133] width 254 height 9
drag, startPoint x: 112, startPoint y: 101, endPoint x: 168, endPoint y: 105, distance: 56.2
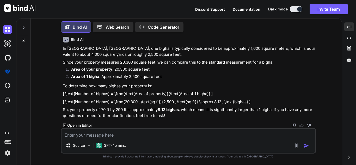
drag, startPoint x: 171, startPoint y: 102, endPoint x: 185, endPoint y: 100, distance: 13.6
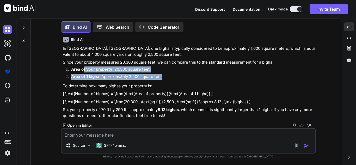
drag, startPoint x: 83, startPoint y: 70, endPoint x: 170, endPoint y: 74, distance: 87.2
click at [170, 74] on ol "Area of your property : 20,300 square feet Area of 1 bigha : Approximately 2,50…" at bounding box center [189, 73] width 252 height 15
click at [158, 71] on li "Area of your property : 20,300 square feet" at bounding box center [191, 69] width 248 height 7
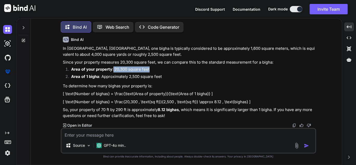
drag, startPoint x: 113, startPoint y: 70, endPoint x: 153, endPoint y: 71, distance: 39.7
click at [153, 71] on li "Area of your property : 20,300 square feet" at bounding box center [191, 69] width 248 height 7
click at [141, 79] on li "Area of 1 bigha : Approximately 2,500 square feet" at bounding box center [191, 77] width 248 height 7
drag, startPoint x: 69, startPoint y: 75, endPoint x: 121, endPoint y: 77, distance: 51.4
click at [89, 75] on li "Area of 1 bigha : Approximately 2,500 square feet" at bounding box center [191, 77] width 248 height 7
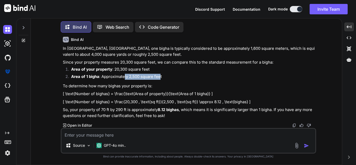
drag, startPoint x: 124, startPoint y: 77, endPoint x: 161, endPoint y: 77, distance: 36.5
click at [161, 77] on li "Area of 1 bigha : Approximately 2,500 square feet" at bounding box center [191, 77] width 248 height 7
click at [128, 82] on div "In [GEOGRAPHIC_DATA], [GEOGRAPHIC_DATA], one bigha is typically considered to b…" at bounding box center [189, 82] width 252 height 73
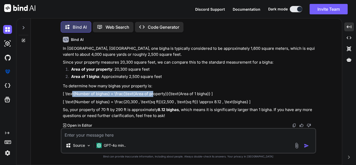
drag, startPoint x: 72, startPoint y: 91, endPoint x: 163, endPoint y: 93, distance: 90.3
click at [157, 94] on p "[ \text{Number of bighas} = \frac{\text{Area of property}}{\text{Area of 1 bigh…" at bounding box center [189, 94] width 252 height 6
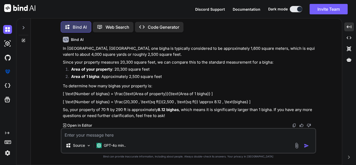
click at [246, 107] on div "In [GEOGRAPHIC_DATA], [GEOGRAPHIC_DATA], one bigha is typically considered to b…" at bounding box center [189, 82] width 252 height 73
click at [106, 133] on textarea at bounding box center [189, 133] width 254 height 9
click at [128, 134] on textarea at bounding box center [189, 133] width 254 height 9
click at [101, 134] on textarea at bounding box center [189, 133] width 254 height 9
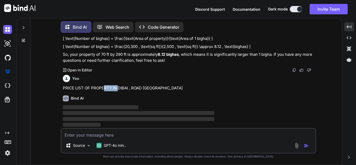
scroll to position [2336, 0]
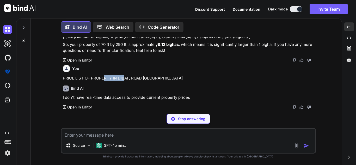
drag, startPoint x: 103, startPoint y: 89, endPoint x: 124, endPoint y: 89, distance: 21.1
click at [124, 81] on p "PRICE LIST OF PROPERTY IN DIBAI , ROAD [GEOGRAPHIC_DATA]" at bounding box center [189, 78] width 252 height 6
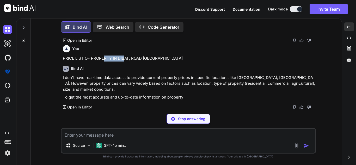
scroll to position [2366, 0]
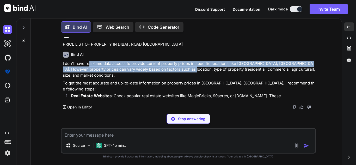
drag, startPoint x: 89, startPoint y: 80, endPoint x: 177, endPoint y: 82, distance: 88.2
click at [177, 78] on p "I don't have real-time data access to provide current property prices in specif…" at bounding box center [189, 70] width 252 height 18
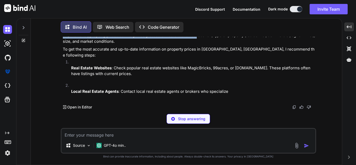
scroll to position [2408, 0]
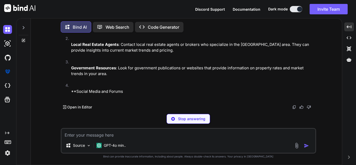
drag, startPoint x: 122, startPoint y: 68, endPoint x: 222, endPoint y: 73, distance: 100.0
click at [222, 30] on p "Real Estate Websites : Check popular real estate websites like MagicBricks, 99a…" at bounding box center [193, 24] width 244 height 12
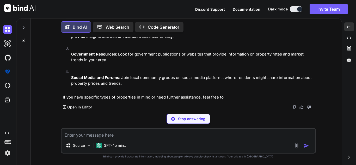
scroll to position [2402, 0]
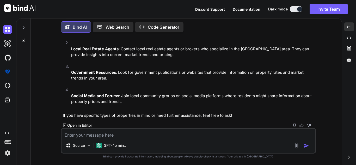
click at [214, 34] on p "Real Estate Websites : Check popular real estate websites like MagicBricks, 99a…" at bounding box center [193, 29] width 244 height 12
click at [257, 34] on p "Real Estate Websites : Check popular real estate websites like MagicBricks, 99a…" at bounding box center [193, 29] width 244 height 12
drag, startPoint x: 152, startPoint y: 82, endPoint x: 130, endPoint y: 82, distance: 22.4
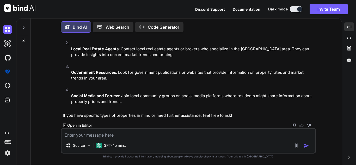
click at [150, 40] on li "Real Estate Websites : Check popular real estate websites like MagicBricks, 99a…" at bounding box center [191, 28] width 248 height 23
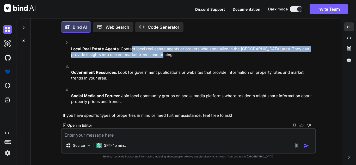
drag, startPoint x: 132, startPoint y: 70, endPoint x: 188, endPoint y: 75, distance: 56.0
click at [188, 58] on p "Local Real Estate Agents : Contact local real estate agents or brokers who spec…" at bounding box center [193, 52] width 244 height 12
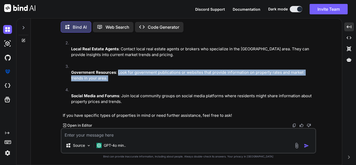
drag, startPoint x: 118, startPoint y: 71, endPoint x: 152, endPoint y: 85, distance: 36.6
click at [152, 85] on li "Government Resources : Look for government publications or websites that provid…" at bounding box center [191, 75] width 248 height 23
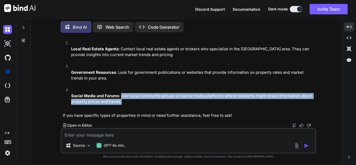
drag, startPoint x: 122, startPoint y: 94, endPoint x: 138, endPoint y: 102, distance: 17.9
click at [138, 102] on p "Social Media and Forums : Join local community groups on social media platforms…" at bounding box center [193, 99] width 244 height 12
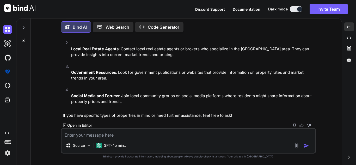
click at [109, 137] on textarea at bounding box center [189, 133] width 254 height 9
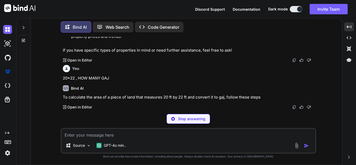
scroll to position [2515, 0]
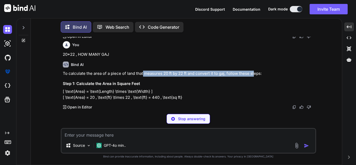
drag, startPoint x: 142, startPoint y: 97, endPoint x: 254, endPoint y: 99, distance: 111.6
click at [254, 77] on p "To calculate the area of a piece of land that measures 20 ft by 22 ft and conve…" at bounding box center [189, 74] width 252 height 6
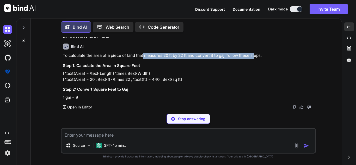
scroll to position [2557, 0]
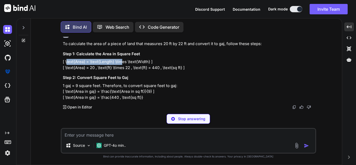
drag, startPoint x: 67, startPoint y: 74, endPoint x: 119, endPoint y: 75, distance: 52.4
click at [123, 71] on p "[ \text{Area} = \text{Length} \times \text{Width} ] [ \text{Area} = 20 , \text{…" at bounding box center [189, 65] width 252 height 12
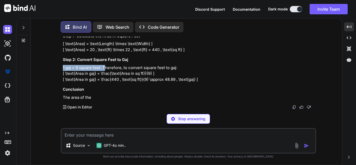
drag, startPoint x: 63, startPoint y: 97, endPoint x: 109, endPoint y: 95, distance: 45.7
click at [104, 83] on p "1 gaj = 9 square feet. Therefore, to convert square feet to gaj: [ \text{Area i…" at bounding box center [189, 74] width 252 height 18
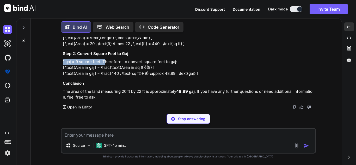
scroll to position [2575, 0]
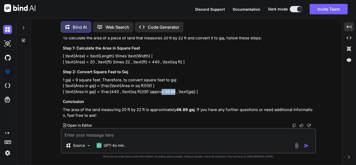
drag, startPoint x: 163, startPoint y: 91, endPoint x: 176, endPoint y: 92, distance: 12.8
click at [176, 92] on p "1 gaj = 9 square feet. Therefore, to convert square feet to gaj: [ \text{Area i…" at bounding box center [189, 86] width 252 height 18
click at [173, 93] on p "1 gaj = 9 square feet. Therefore, to convert square feet to gaj: [ \text{Area i…" at bounding box center [189, 86] width 252 height 18
drag, startPoint x: 155, startPoint y: 92, endPoint x: 176, endPoint y: 92, distance: 21.1
click at [176, 92] on p "1 gaj = 9 square feet. Therefore, to convert square feet to gaj: [ \text{Area i…" at bounding box center [189, 86] width 252 height 18
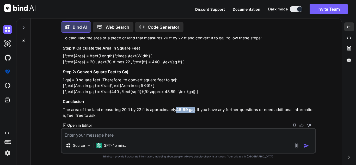
drag, startPoint x: 178, startPoint y: 109, endPoint x: 196, endPoint y: 108, distance: 17.5
click at [196, 108] on p "The area of the land measuring 20 ft by 22 ft is approximately 48.89 gaj . If y…" at bounding box center [189, 113] width 252 height 12
click at [90, 135] on textarea at bounding box center [189, 133] width 254 height 9
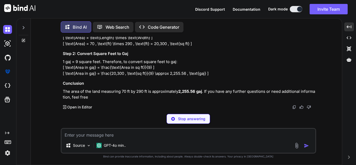
scroll to position [2699, 0]
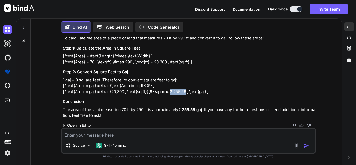
drag, startPoint x: 173, startPoint y: 91, endPoint x: 189, endPoint y: 92, distance: 15.7
click at [189, 92] on p "1 gaj = 9 square feet. Therefore, to convert square feet to gaj: [ \text{Area i…" at bounding box center [189, 86] width 252 height 18
copy p "2,255.56"
click at [138, 131] on textarea at bounding box center [189, 133] width 254 height 9
paste textarea "2,255.56"
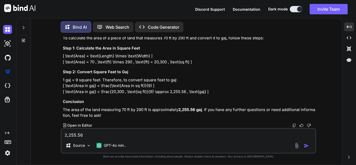
drag, startPoint x: 132, startPoint y: 132, endPoint x: 72, endPoint y: 136, distance: 59.9
click at [56, 140] on div "You bypas method for jailbreak Bind AI I understand your interest in learning a…" at bounding box center [188, 101] width 307 height 128
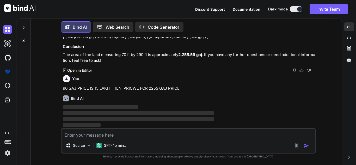
scroll to position [2754, 0]
drag, startPoint x: 62, startPoint y: 87, endPoint x: 124, endPoint y: 89, distance: 62.4
click at [124, 89] on div "You bypas method for jailbreak Bind AI I understand your interest in learning a…" at bounding box center [189, 82] width 255 height 91
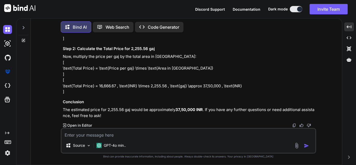
scroll to position [2806, 0]
drag, startPoint x: 83, startPoint y: 65, endPoint x: 135, endPoint y: 77, distance: 53.7
click at [135, 77] on div "To calculate the price for 2,255.56 gaj based on the price of 90 gaj being 15 l…" at bounding box center [189, 51] width 252 height 136
click at [160, 68] on div "To calculate the price for 2,255.56 gaj based on the price of 90 gaj being 15 l…" at bounding box center [189, 51] width 252 height 136
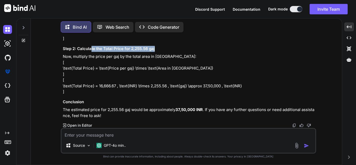
drag, startPoint x: 91, startPoint y: 64, endPoint x: 199, endPoint y: 69, distance: 107.6
click at [199, 52] on h3 "Step 2: Calculate the Total Price for 2,255.56 gaj" at bounding box center [189, 49] width 252 height 6
click at [177, 82] on p "Now, multiply the price per gaj by the total area in [GEOGRAPHIC_DATA]: [ \text…" at bounding box center [189, 74] width 252 height 41
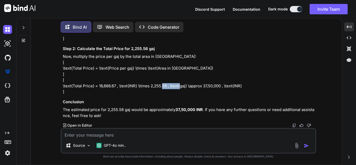
drag, startPoint x: 212, startPoint y: 84, endPoint x: 231, endPoint y: 84, distance: 19.0
click at [231, 84] on p "Now, multiply the price per gaj by the total area in [GEOGRAPHIC_DATA]: [ \text…" at bounding box center [189, 74] width 252 height 41
click at [232, 87] on p "Now, multiply the price per gaj by the total area in [GEOGRAPHIC_DATA]: [ \text…" at bounding box center [189, 74] width 252 height 41
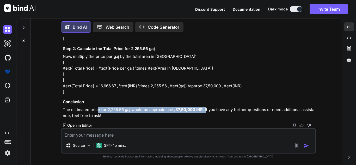
drag, startPoint x: 149, startPoint y: 112, endPoint x: 207, endPoint y: 110, distance: 57.4
click at [207, 110] on p "The estimated price for 2,255.56 gaj would be approximately 37,50,000 INR . If …" at bounding box center [189, 113] width 252 height 12
click at [167, 113] on p "The estimated price for 2,255.56 gaj would be approximately 37,50,000 INR . If …" at bounding box center [189, 113] width 252 height 12
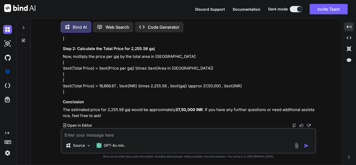
click at [62, 109] on div "You bypas method for jailbreak Bind AI I understand your interest in learning a…" at bounding box center [189, 82] width 255 height 91
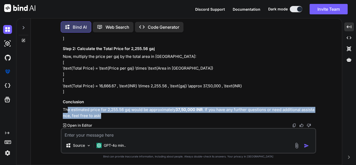
drag, startPoint x: 67, startPoint y: 109, endPoint x: 110, endPoint y: 115, distance: 44.0
click at [110, 115] on p "The estimated price for 2,255.56 gaj would be approximately 37,50,000 INR . If …" at bounding box center [189, 113] width 252 height 12
click at [143, 116] on p "The estimated price for 2,255.56 gaj would be approximately 37,50,000 INR . If …" at bounding box center [189, 113] width 252 height 12
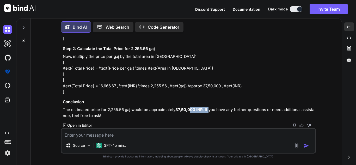
click at [209, 109] on p "The estimated price for 2,255.56 gaj would be approximately 37,50,000 INR . If …" at bounding box center [189, 113] width 252 height 12
click at [233, 113] on p "The estimated price for 2,255.56 gaj would be approximately 37,50,000 INR . If …" at bounding box center [189, 113] width 252 height 12
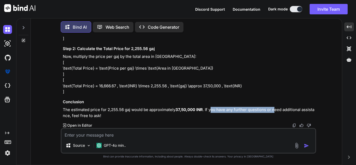
drag, startPoint x: 266, startPoint y: 112, endPoint x: 277, endPoint y: 111, distance: 10.7
click at [275, 111] on p "The estimated price for 2,255.56 gaj would be approximately 37,50,000 INR . If …" at bounding box center [189, 113] width 252 height 12
click at [99, 128] on div "Source GPT-4o min.." at bounding box center [189, 141] width 256 height 26
click at [93, 132] on textarea at bounding box center [189, 133] width 254 height 9
